Goal: Task Accomplishment & Management: Use online tool/utility

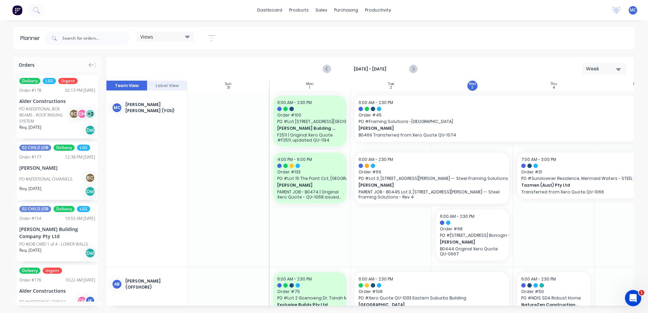
scroll to position [0, 0]
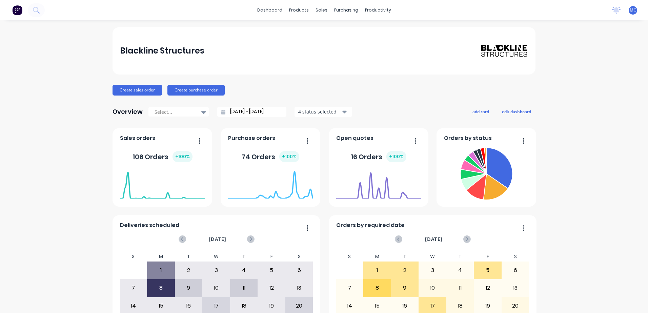
click at [630, 11] on span "MC" at bounding box center [633, 10] width 6 height 6
click at [375, 15] on div "productivity" at bounding box center [378, 10] width 33 height 10
click at [393, 45] on link "Planner" at bounding box center [402, 46] width 90 height 14
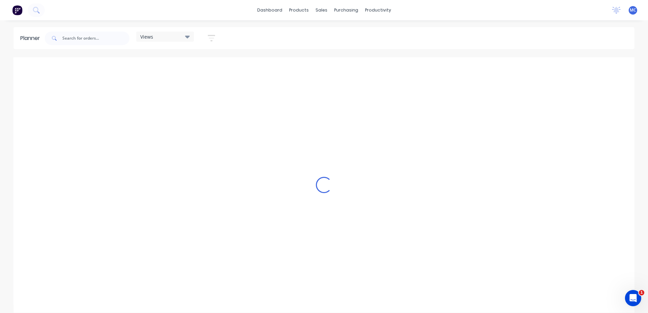
scroll to position [0, 326]
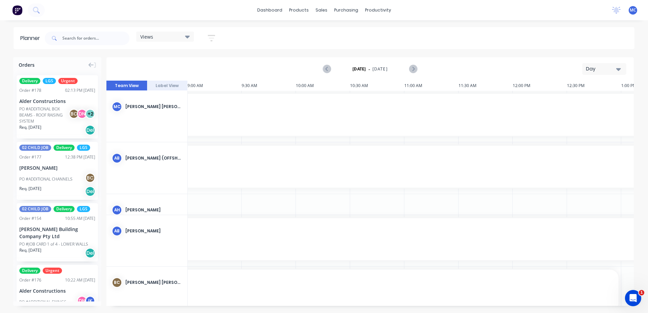
click at [603, 71] on div "Day" at bounding box center [601, 68] width 31 height 7
click at [591, 100] on div "Week" at bounding box center [592, 101] width 67 height 14
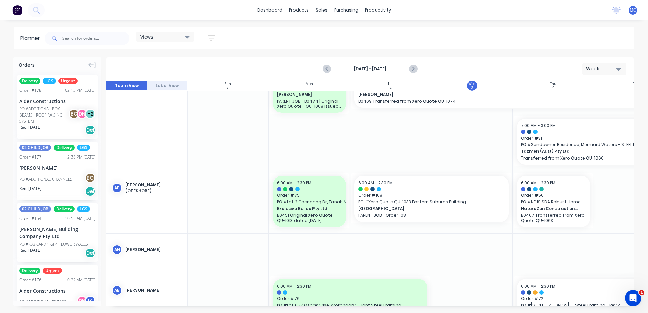
scroll to position [0, 0]
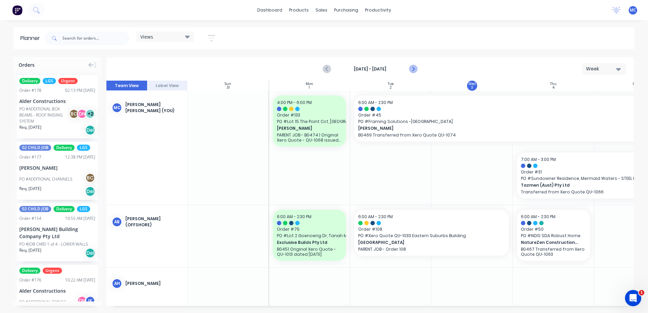
click at [416, 69] on icon "Next page" at bounding box center [413, 69] width 8 height 8
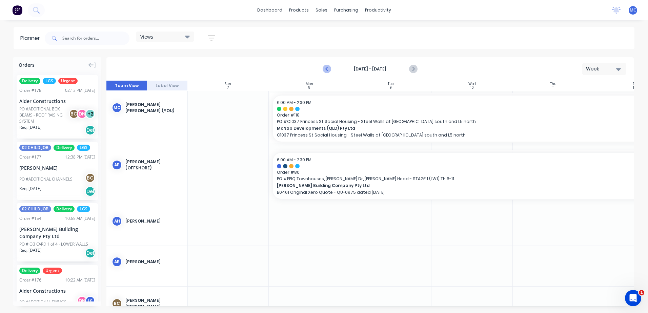
click at [324, 64] on button "Previous page" at bounding box center [328, 69] width 14 height 14
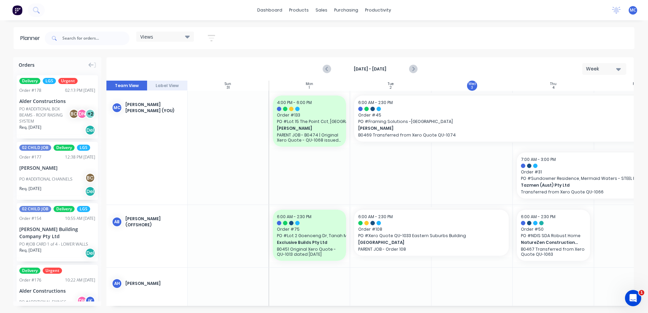
drag, startPoint x: 409, startPoint y: 307, endPoint x: 456, endPoint y: 303, distance: 47.3
click at [456, 303] on div "Orders Delivery LGS Urgent Order # 178 02:13 PM 02/09/25 Alder Constructions PO…" at bounding box center [324, 185] width 648 height 256
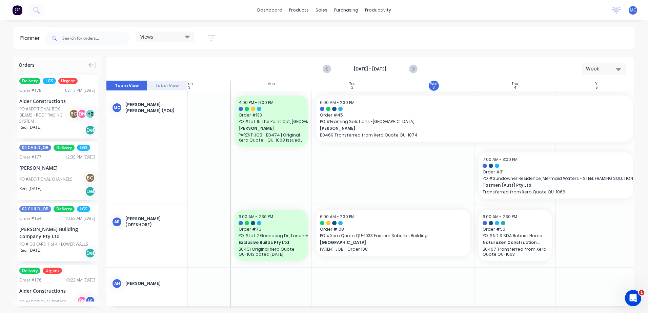
drag, startPoint x: 470, startPoint y: 306, endPoint x: 474, endPoint y: 306, distance: 4.1
click at [474, 306] on div "Orders Delivery LGS Urgent Order # 178 02:13 PM 02/09/25 Alder Constructions PO…" at bounding box center [324, 185] width 648 height 256
drag, startPoint x: 433, startPoint y: 306, endPoint x: 498, endPoint y: 308, distance: 64.8
click at [498, 308] on div "Orders Delivery LGS Urgent Order # 178 02:13 PM 02/09/25 Alder Constructions PO…" at bounding box center [324, 185] width 648 height 256
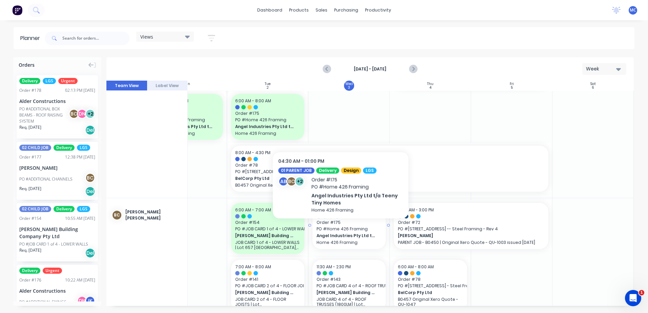
scroll to position [136, 126]
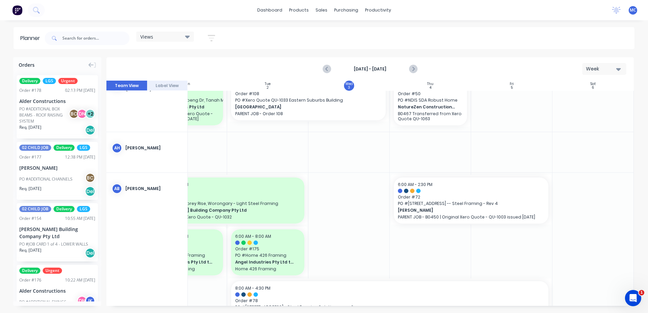
click at [172, 39] on div "Views" at bounding box center [165, 37] width 50 height 6
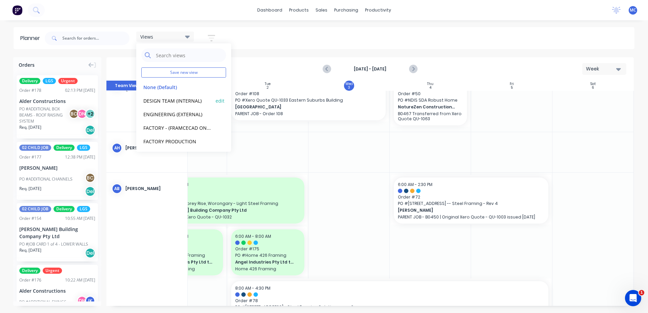
click at [169, 101] on button "DESIGN TEAM (INTERNAL)" at bounding box center [177, 101] width 72 height 8
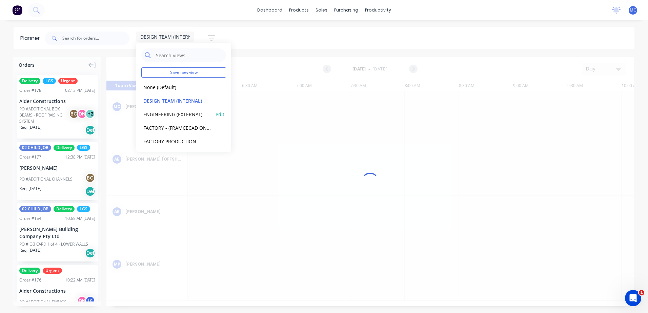
scroll to position [0, 326]
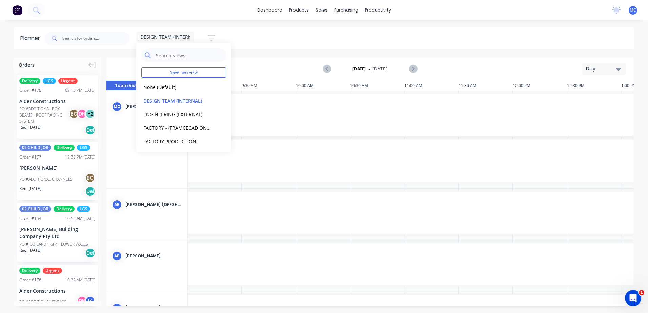
click at [619, 70] on icon "button" at bounding box center [619, 69] width 5 height 3
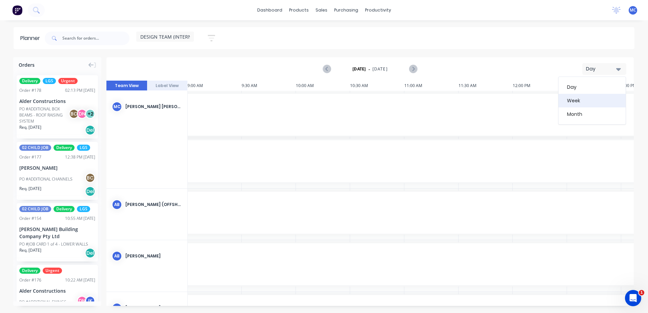
click at [590, 100] on div "Week" at bounding box center [592, 101] width 67 height 14
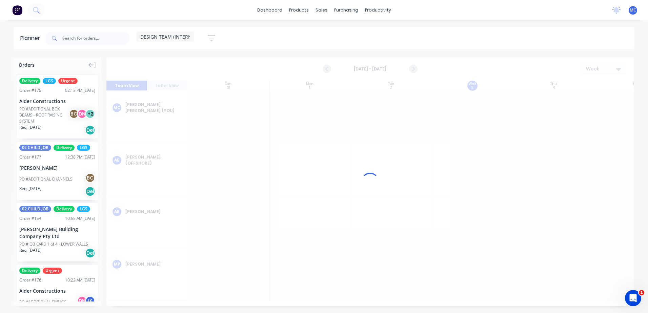
scroll to position [0, 0]
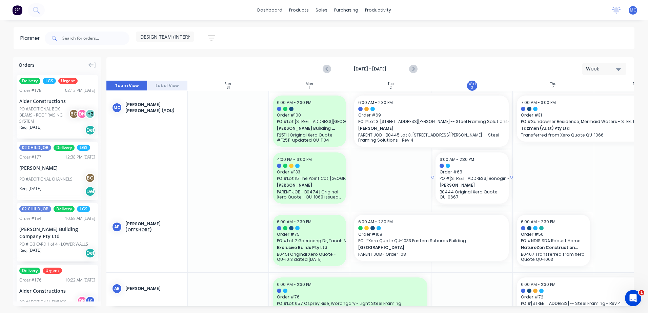
drag, startPoint x: 464, startPoint y: 172, endPoint x: 453, endPoint y: 156, distance: 19.3
click at [489, 167] on div "Set start/finish time" at bounding box center [497, 164] width 73 height 14
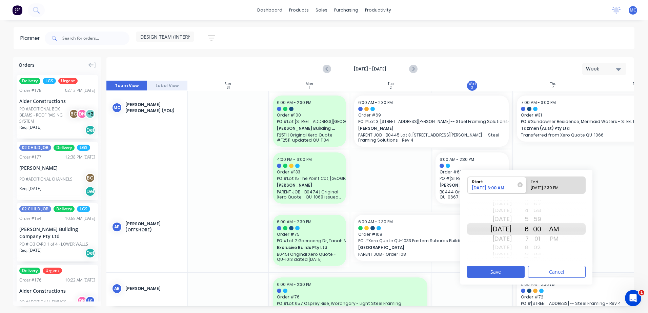
click at [562, 187] on div "09/03/2025 2:30 PM" at bounding box center [553, 189] width 49 height 8
click at [527, 187] on input "End 09/03/2025 2:30 PM" at bounding box center [527, 185] width 0 height 17
radio input "true"
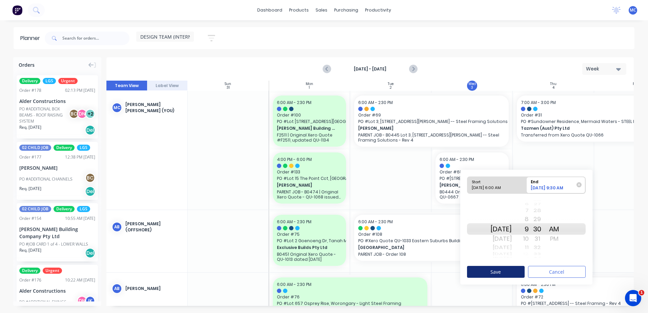
click at [501, 269] on button "Save" at bounding box center [496, 272] width 58 height 12
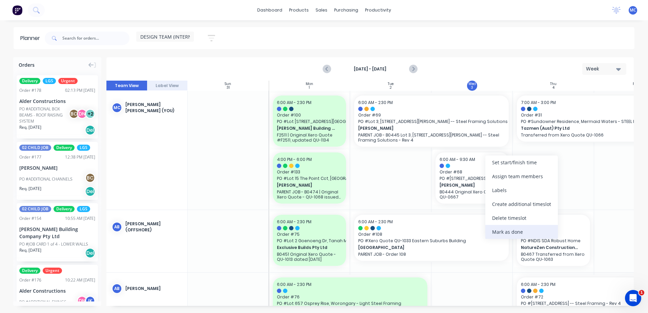
click at [509, 229] on div "Mark as done" at bounding box center [522, 232] width 73 height 14
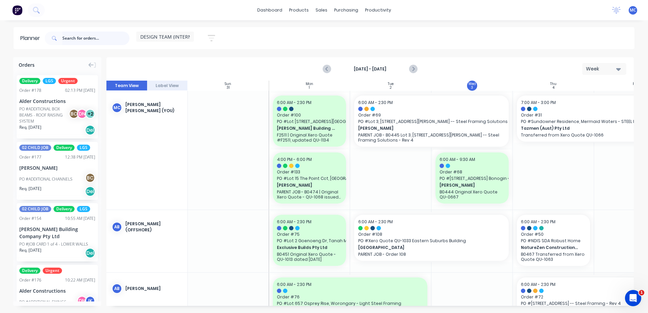
click at [70, 41] on input "text" at bounding box center [95, 39] width 67 height 14
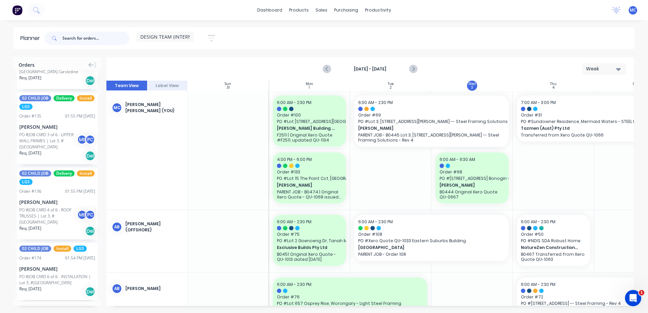
scroll to position [1195, 0]
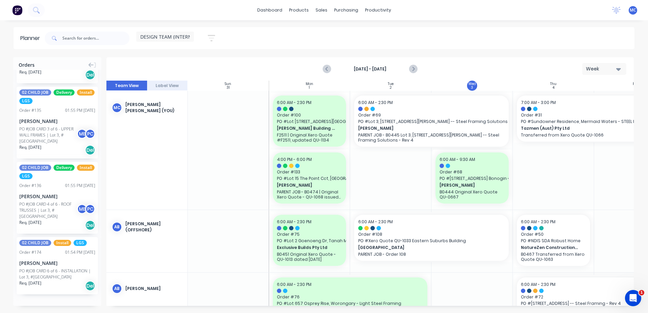
click at [62, 303] on button "Load more orders" at bounding box center [57, 309] width 81 height 12
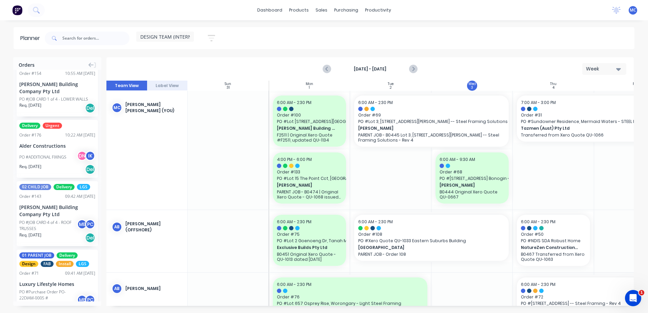
scroll to position [0, 0]
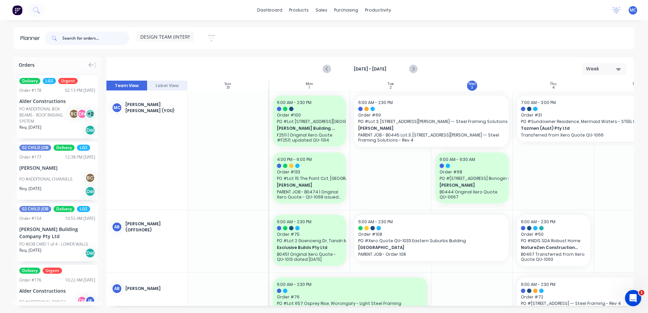
click at [100, 39] on input "text" at bounding box center [95, 39] width 67 height 14
type input "roche"
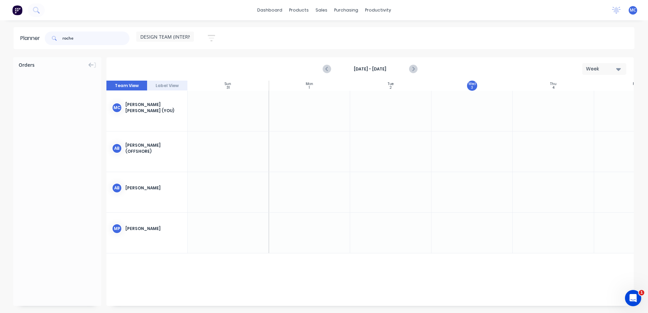
drag, startPoint x: 80, startPoint y: 40, endPoint x: -1, endPoint y: 39, distance: 81.4
click at [0, 39] on html "dashboard products sales purchasing productivity dashboard products Product Cat…" at bounding box center [324, 156] width 648 height 313
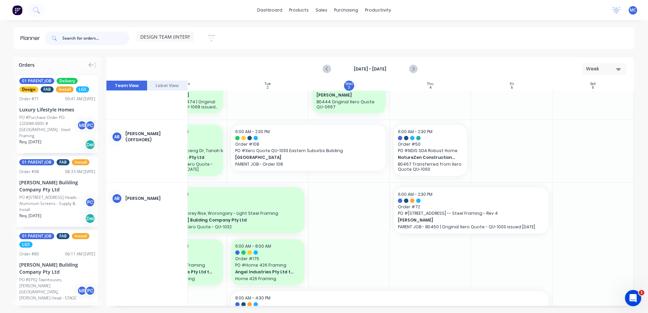
scroll to position [0, 126]
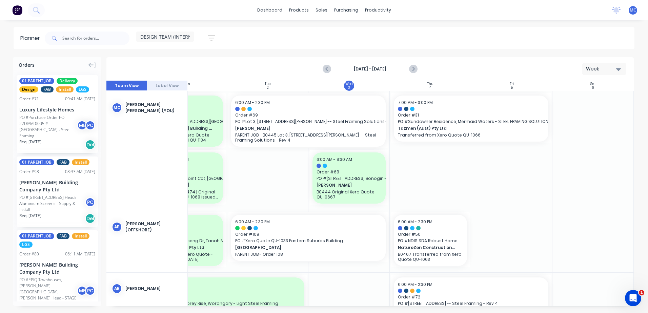
drag, startPoint x: 391, startPoint y: 306, endPoint x: 346, endPoint y: 301, distance: 45.8
click at [346, 301] on div "Orders 01 PARENT JOB Delivery Design FAB Install LGS Order # 71 09:41 AM 02/09/…" at bounding box center [324, 185] width 648 height 256
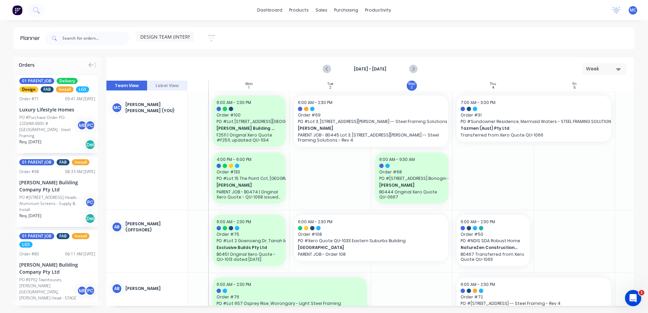
scroll to position [0, 50]
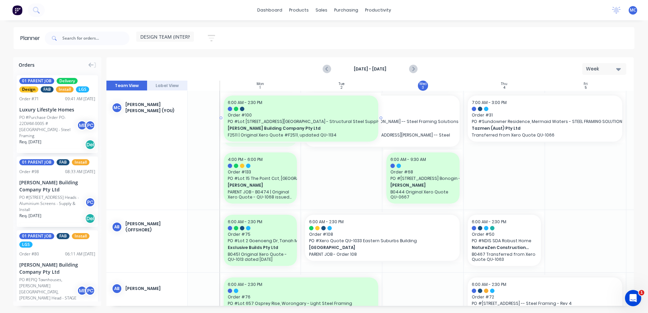
drag, startPoint x: 300, startPoint y: 120, endPoint x: 328, endPoint y: 124, distance: 27.8
